Goal: Find specific page/section

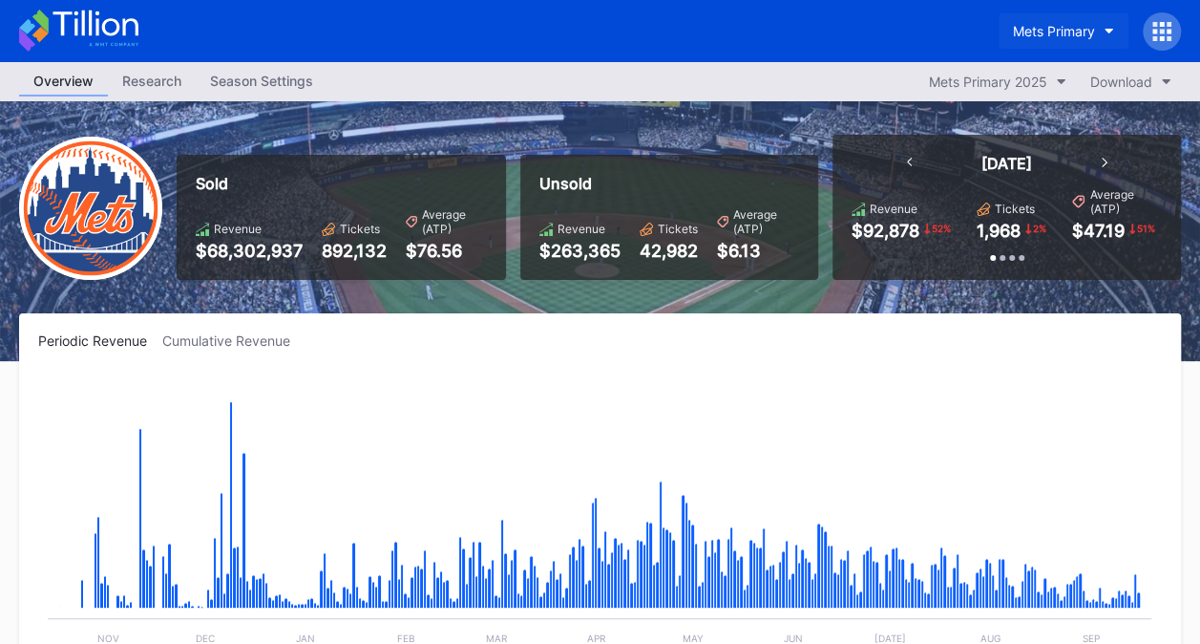
click at [1060, 38] on button "Mets Primary" at bounding box center [1064, 30] width 130 height 35
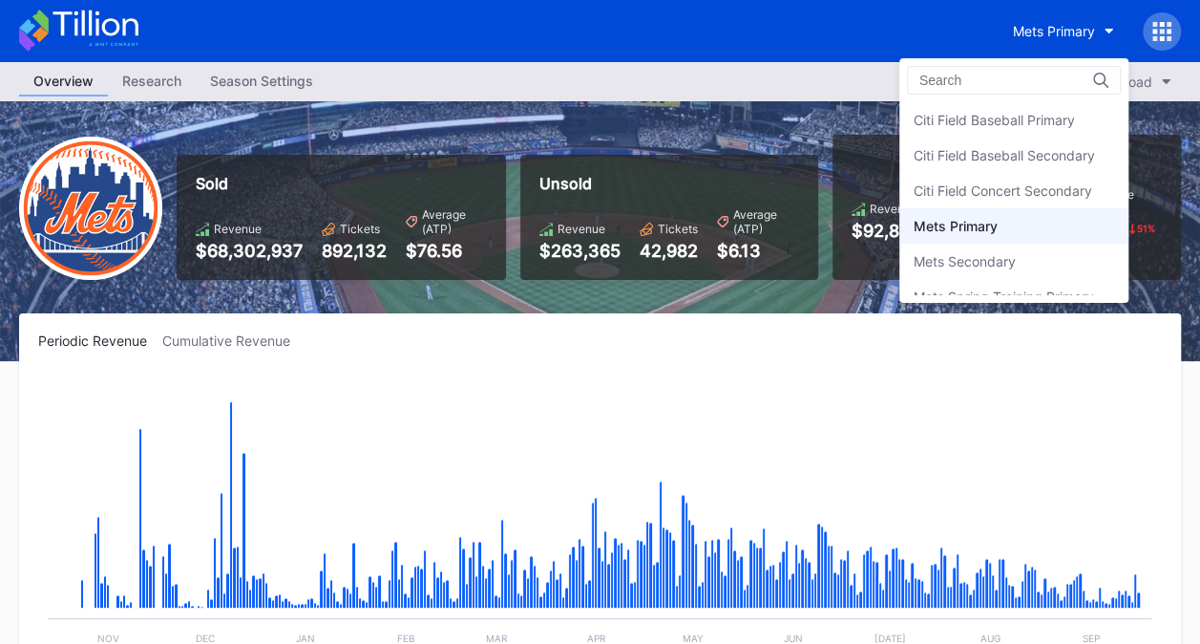
scroll to position [52, 0]
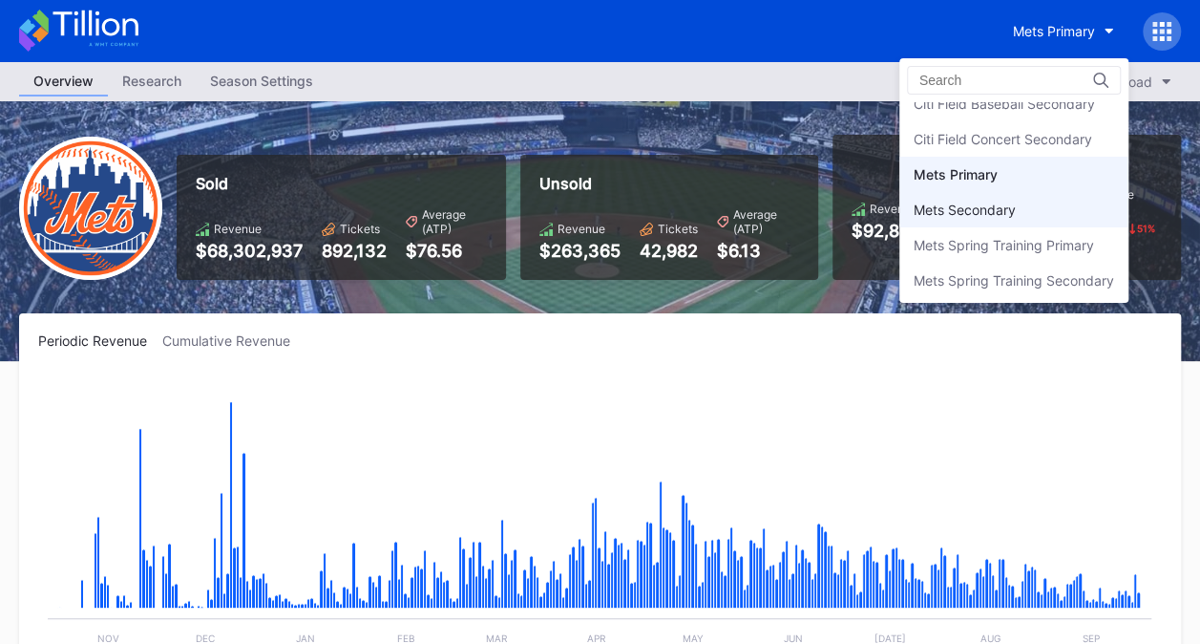
click at [1026, 208] on div "Mets Secondary" at bounding box center [1014, 209] width 229 height 35
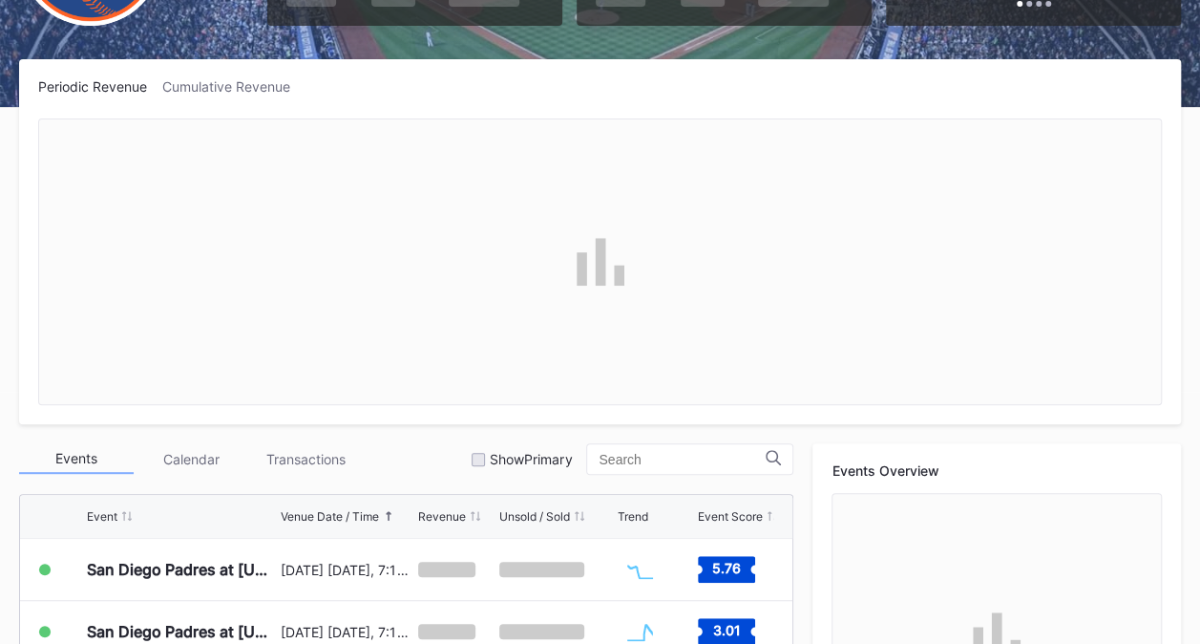
scroll to position [309, 0]
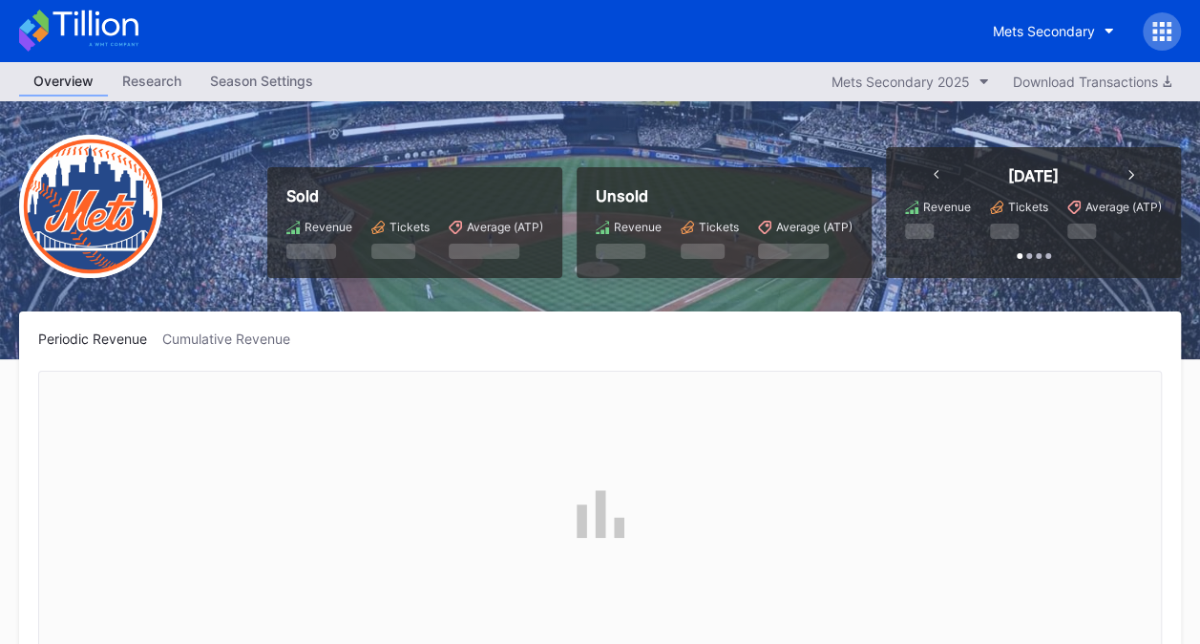
scroll to position [4594, 0]
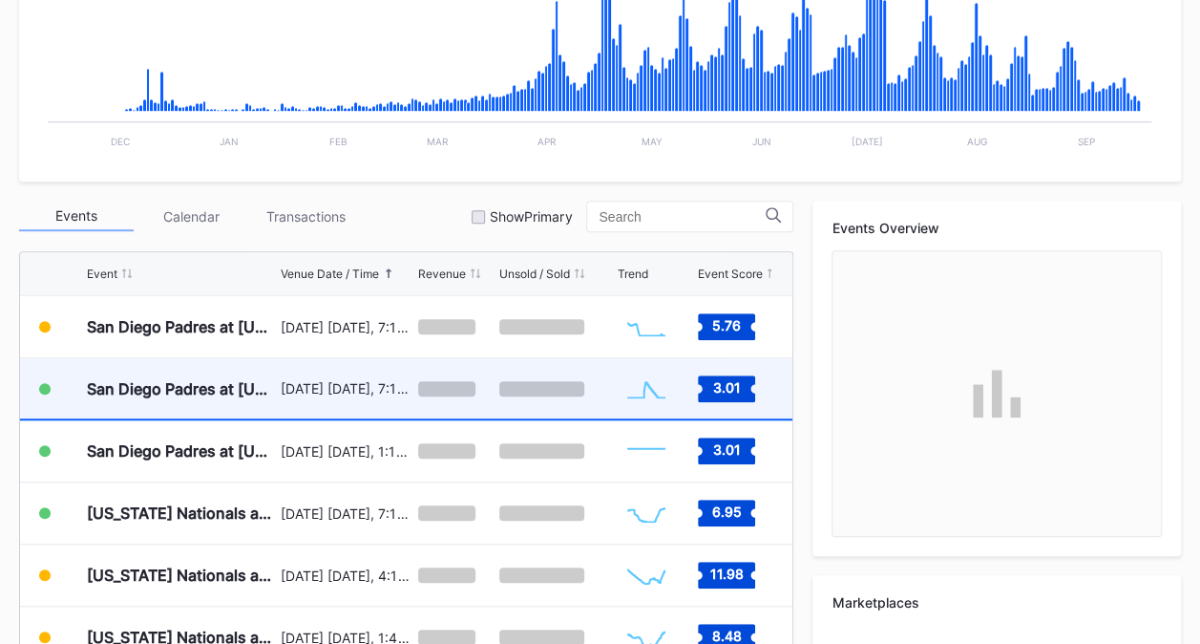
scroll to position [478, 0]
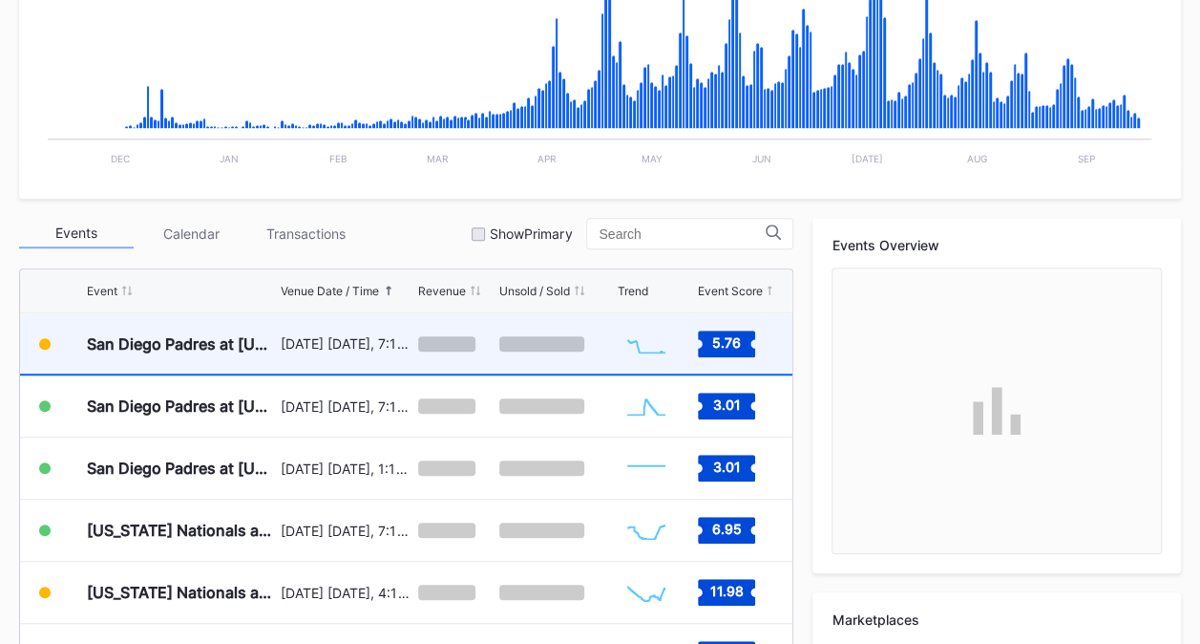
click at [392, 350] on div "[DATE] [DATE], 7:10PM" at bounding box center [347, 343] width 133 height 60
